Goal: Task Accomplishment & Management: Complete application form

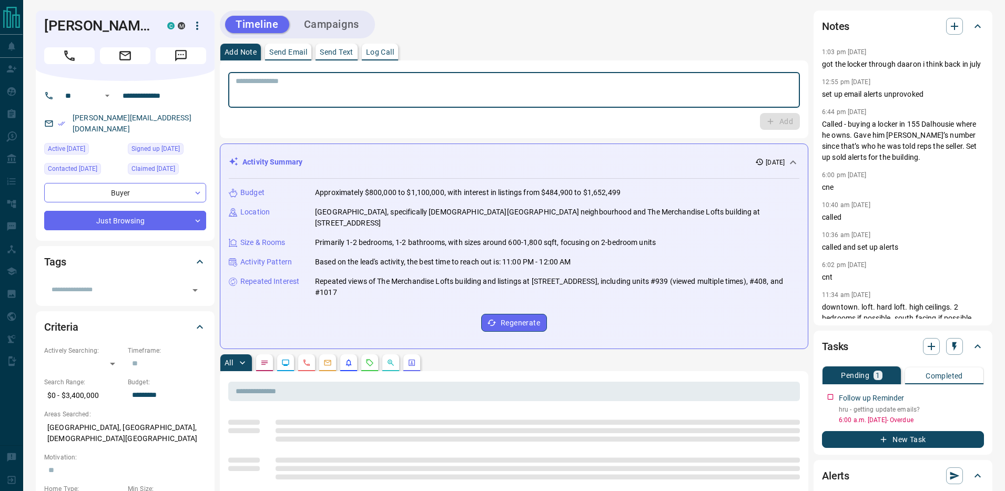
click at [480, 85] on textarea at bounding box center [514, 90] width 557 height 27
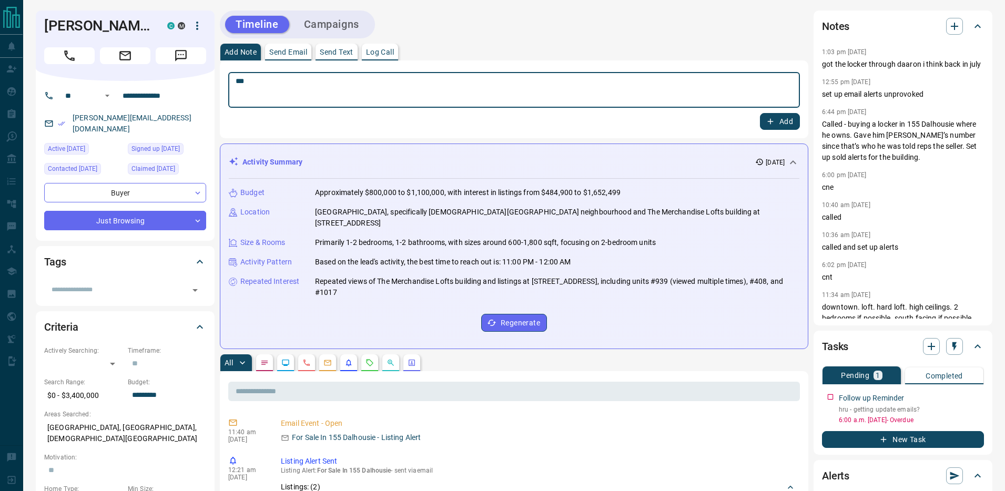
type textarea "***"
click at [776, 120] on button "Add" at bounding box center [780, 121] width 40 height 17
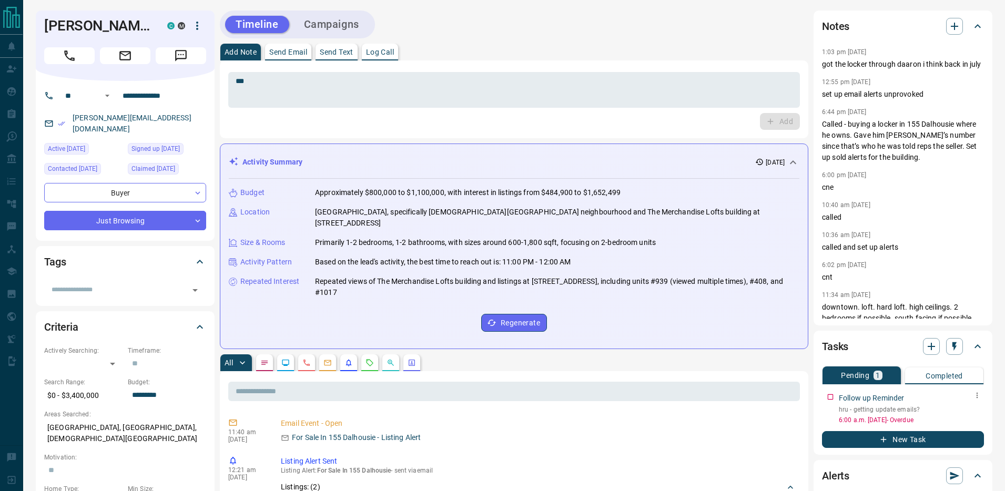
click at [974, 393] on icon "button" at bounding box center [977, 395] width 8 height 8
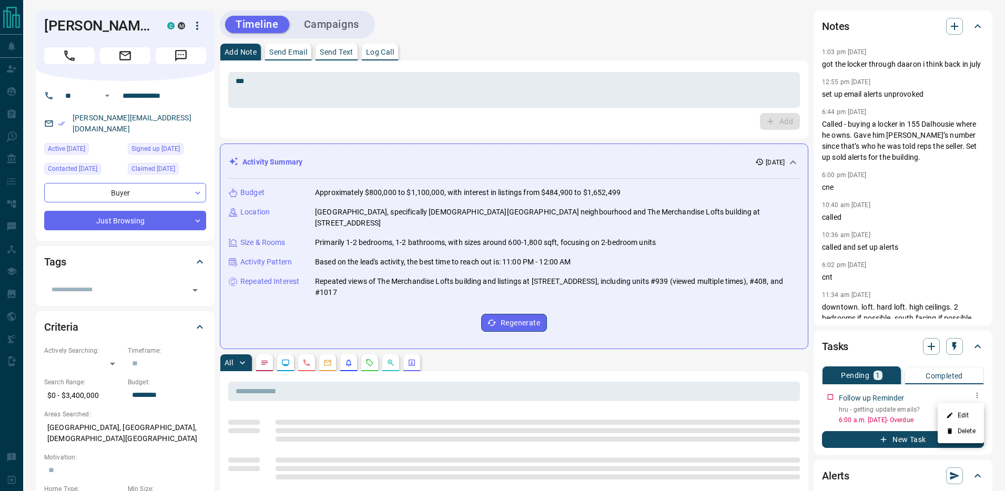
click at [968, 420] on li "Edit" at bounding box center [961, 416] width 46 height 16
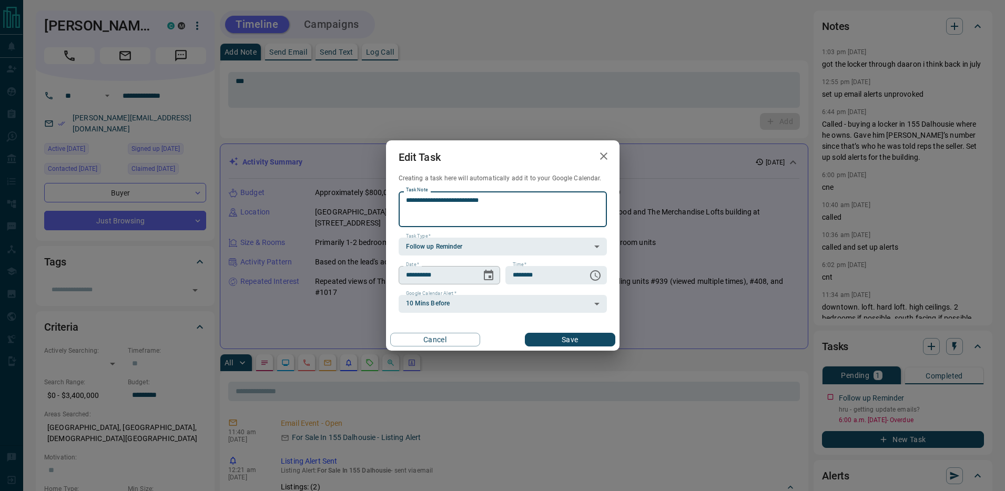
click at [488, 282] on button "Choose date, selected date is Sep 16, 2025" at bounding box center [488, 275] width 21 height 21
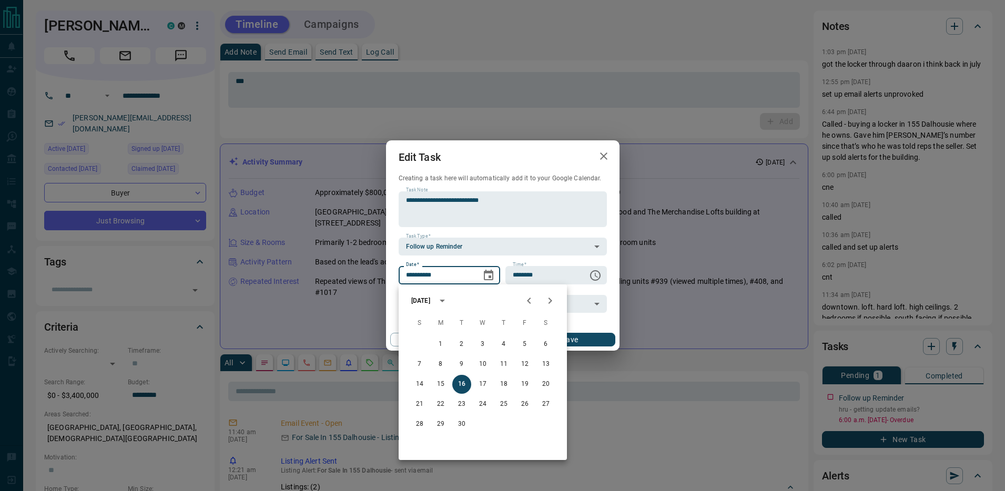
click at [552, 304] on icon "Next month" at bounding box center [550, 301] width 13 height 13
click at [522, 345] on button "5" at bounding box center [525, 344] width 19 height 19
type input "**********"
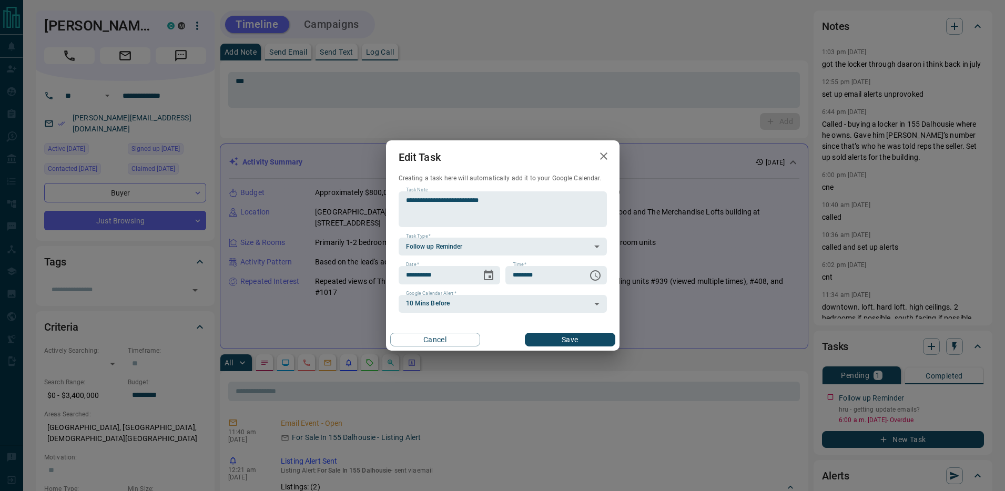
click at [566, 332] on div "Cancel Save" at bounding box center [503, 340] width 234 height 22
click at [570, 340] on button "Save" at bounding box center [570, 340] width 90 height 14
